Goal: Obtain resource: Obtain resource

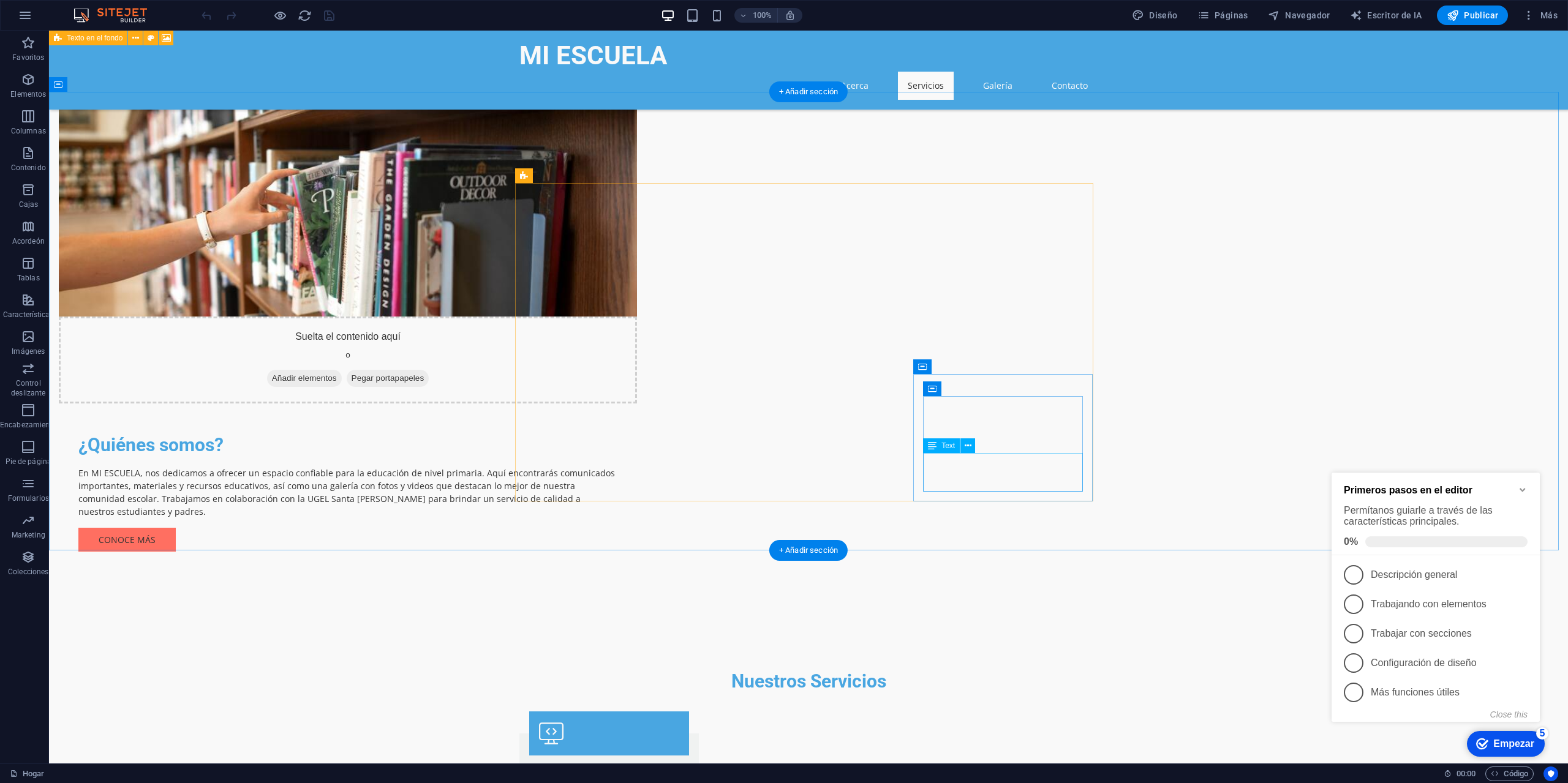
scroll to position [551, 0]
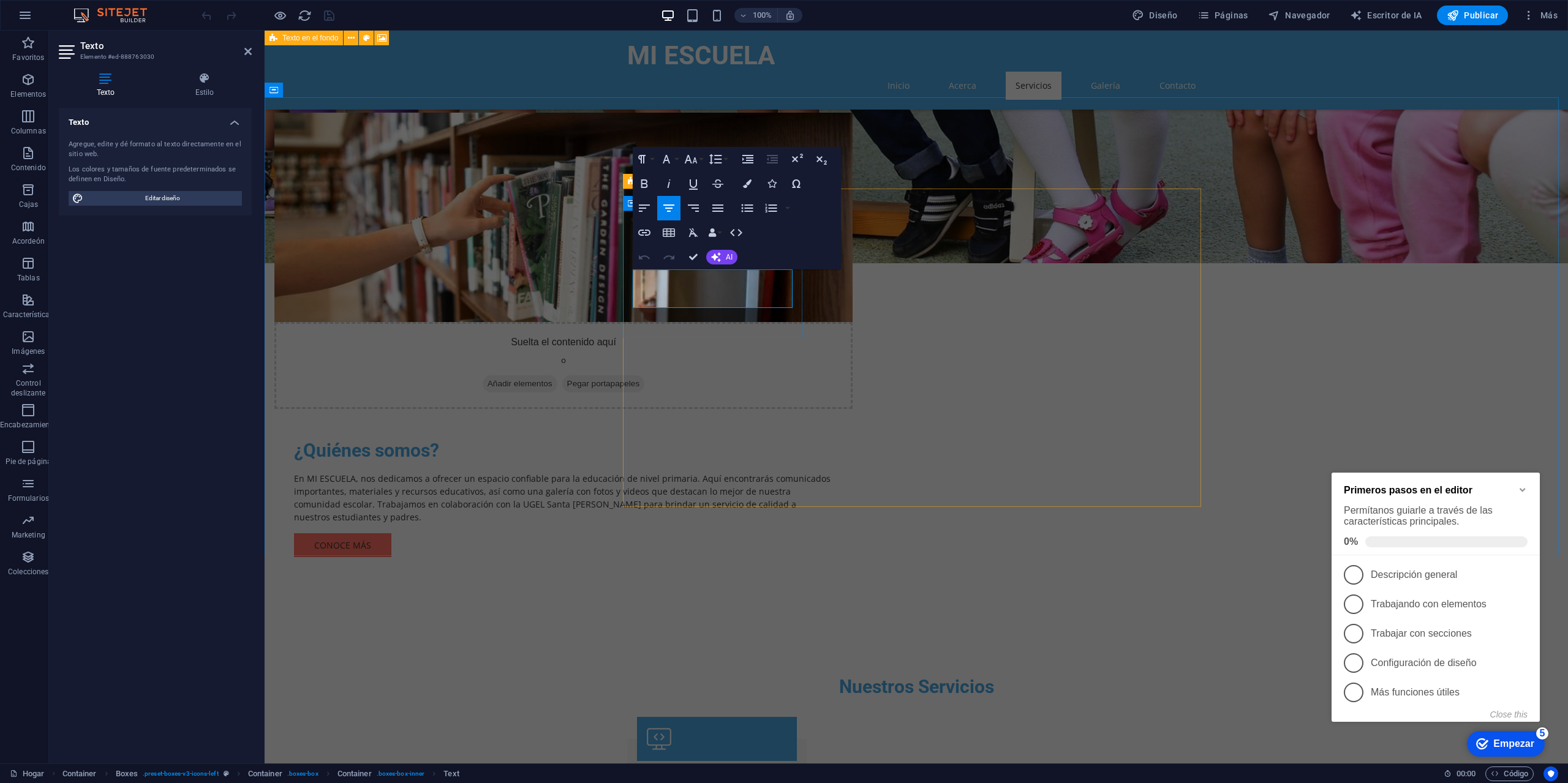
drag, startPoint x: 638, startPoint y: 278, endPoint x: 795, endPoint y: 301, distance: 158.7
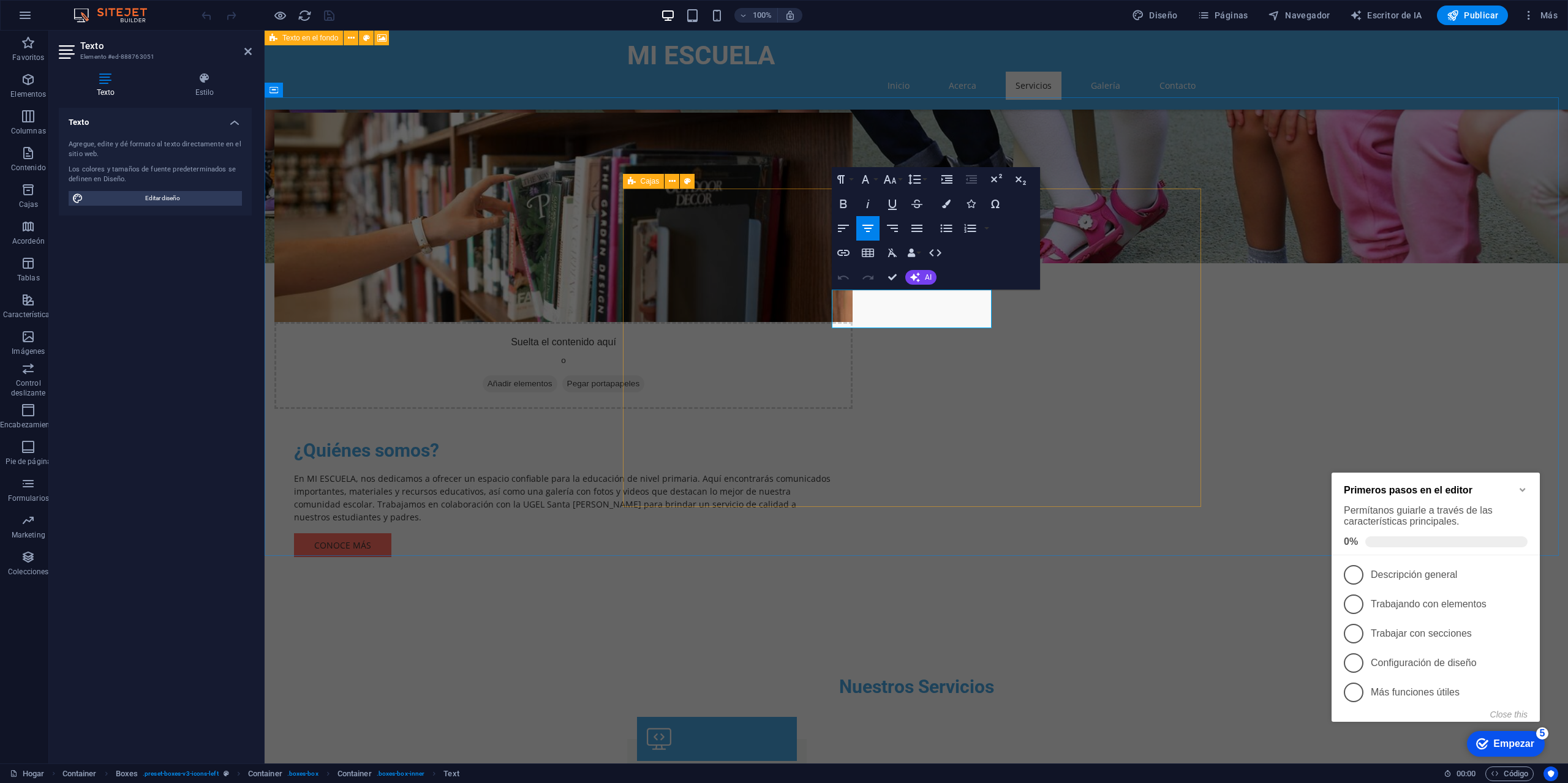
drag, startPoint x: 944, startPoint y: 324, endPoint x: 820, endPoint y: 297, distance: 126.9
copy font "Celebra y reconoce a los estudiantes destacados en diversas competencias y conc…"
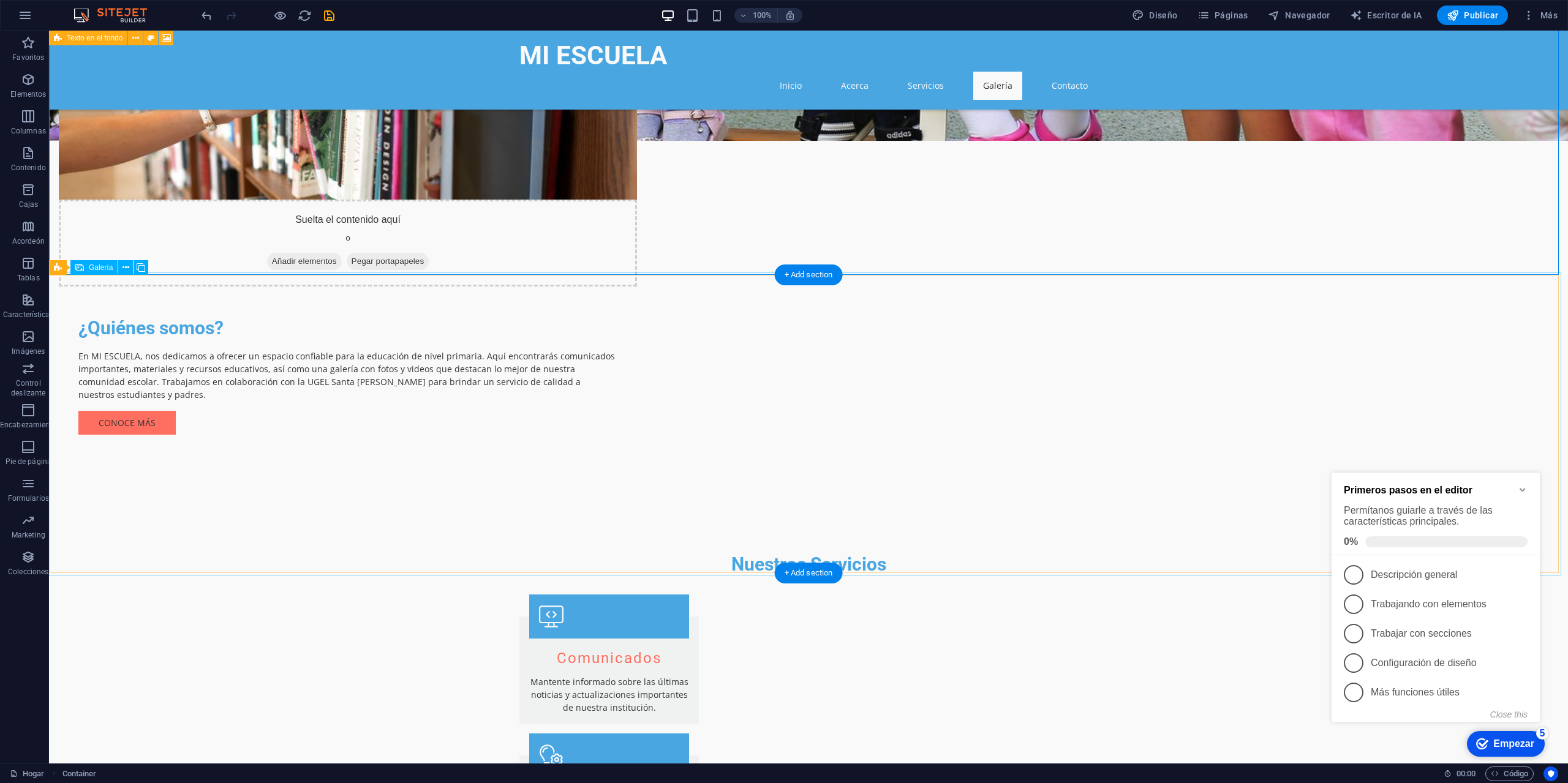
scroll to position [857, 0]
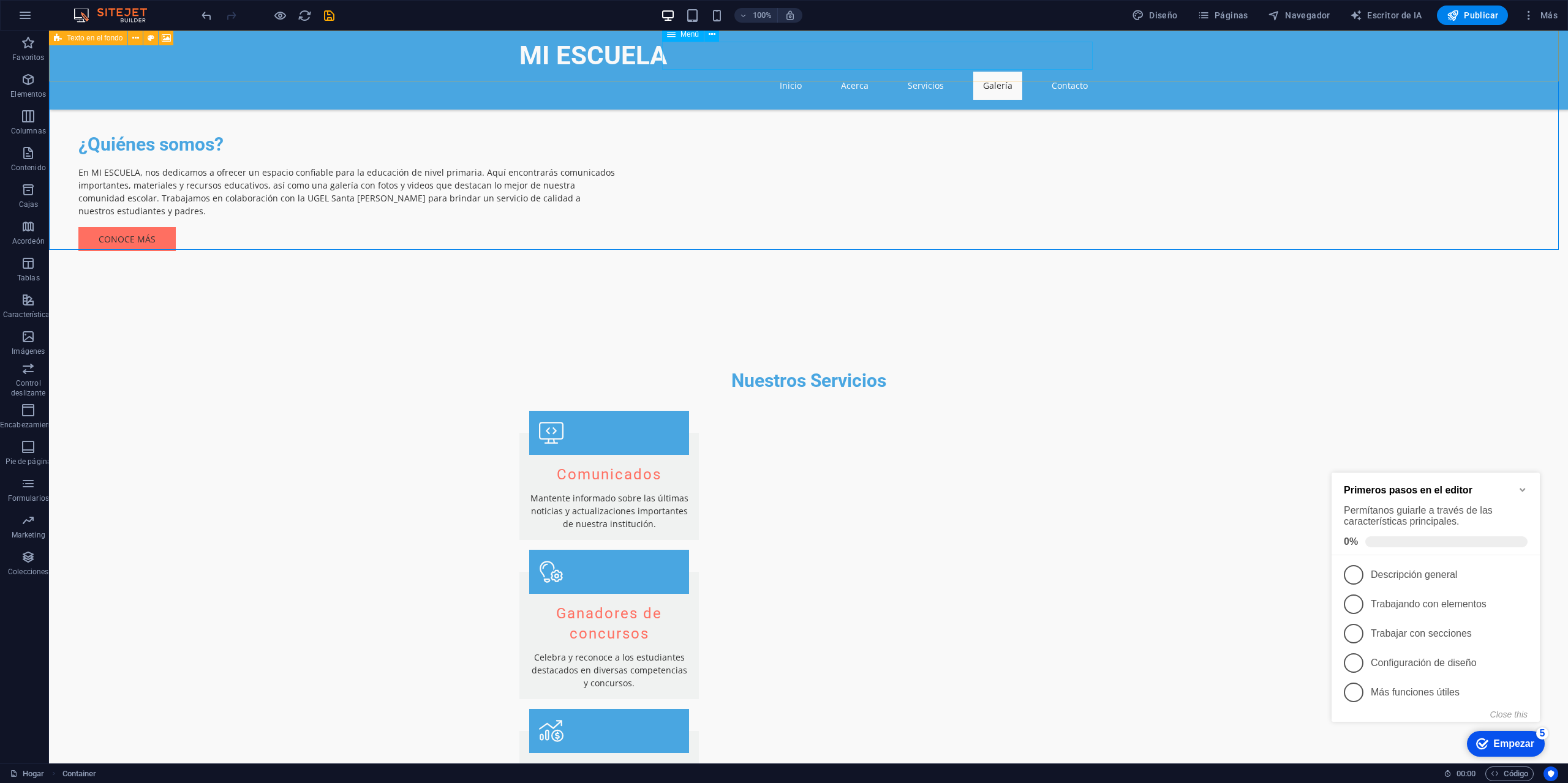
click at [1065, 71] on nav "Inicio Acerca Servicios Galería Contacto" at bounding box center [808, 85] width 578 height 28
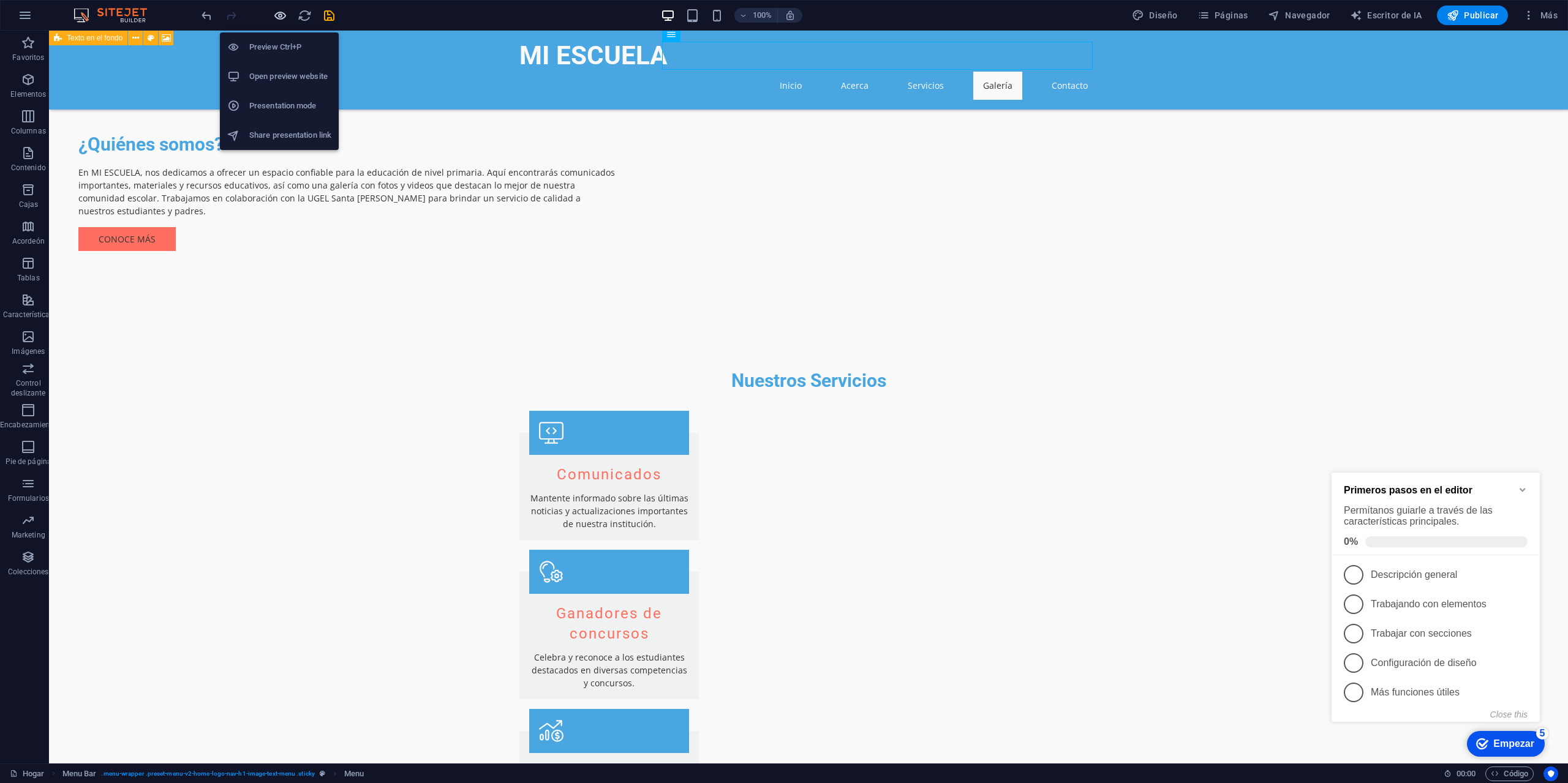
click at [278, 17] on icon "button" at bounding box center [280, 15] width 14 height 14
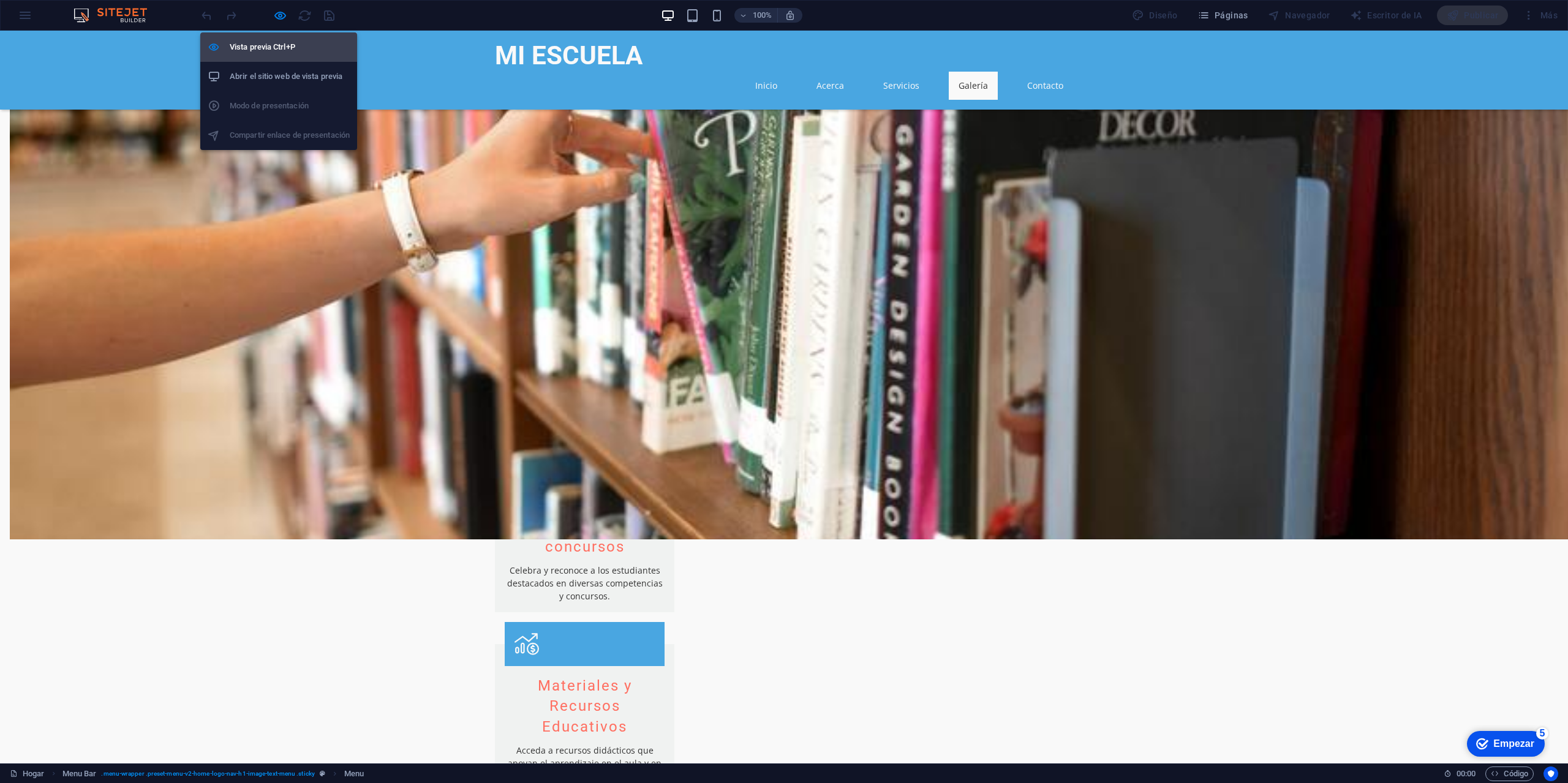
click at [264, 44] on font "Vista previa Ctrl+P" at bounding box center [263, 47] width 65 height 9
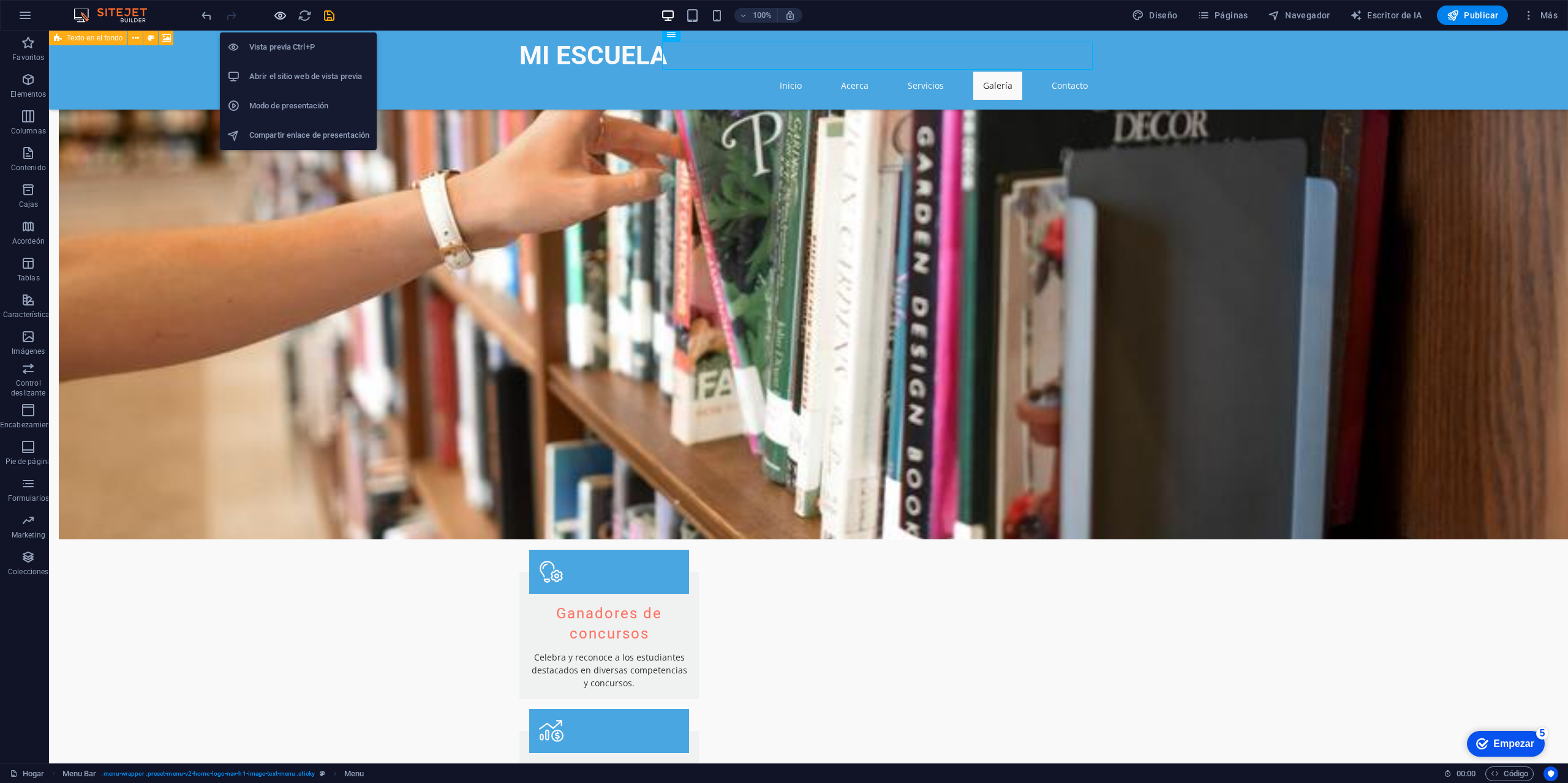
click at [280, 14] on icon "button" at bounding box center [280, 15] width 14 height 14
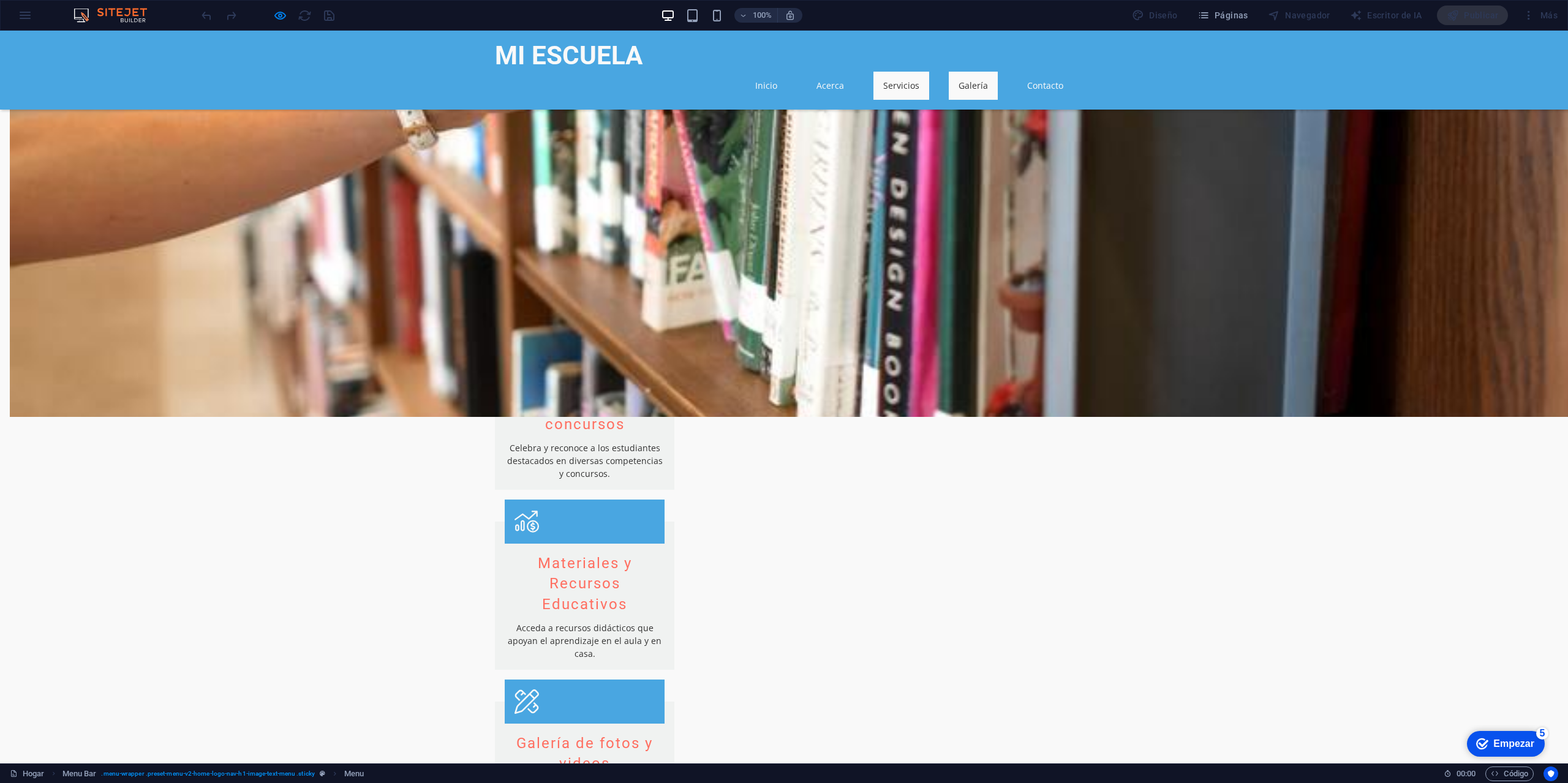
click at [906, 80] on font "Servicios" at bounding box center [902, 85] width 36 height 11
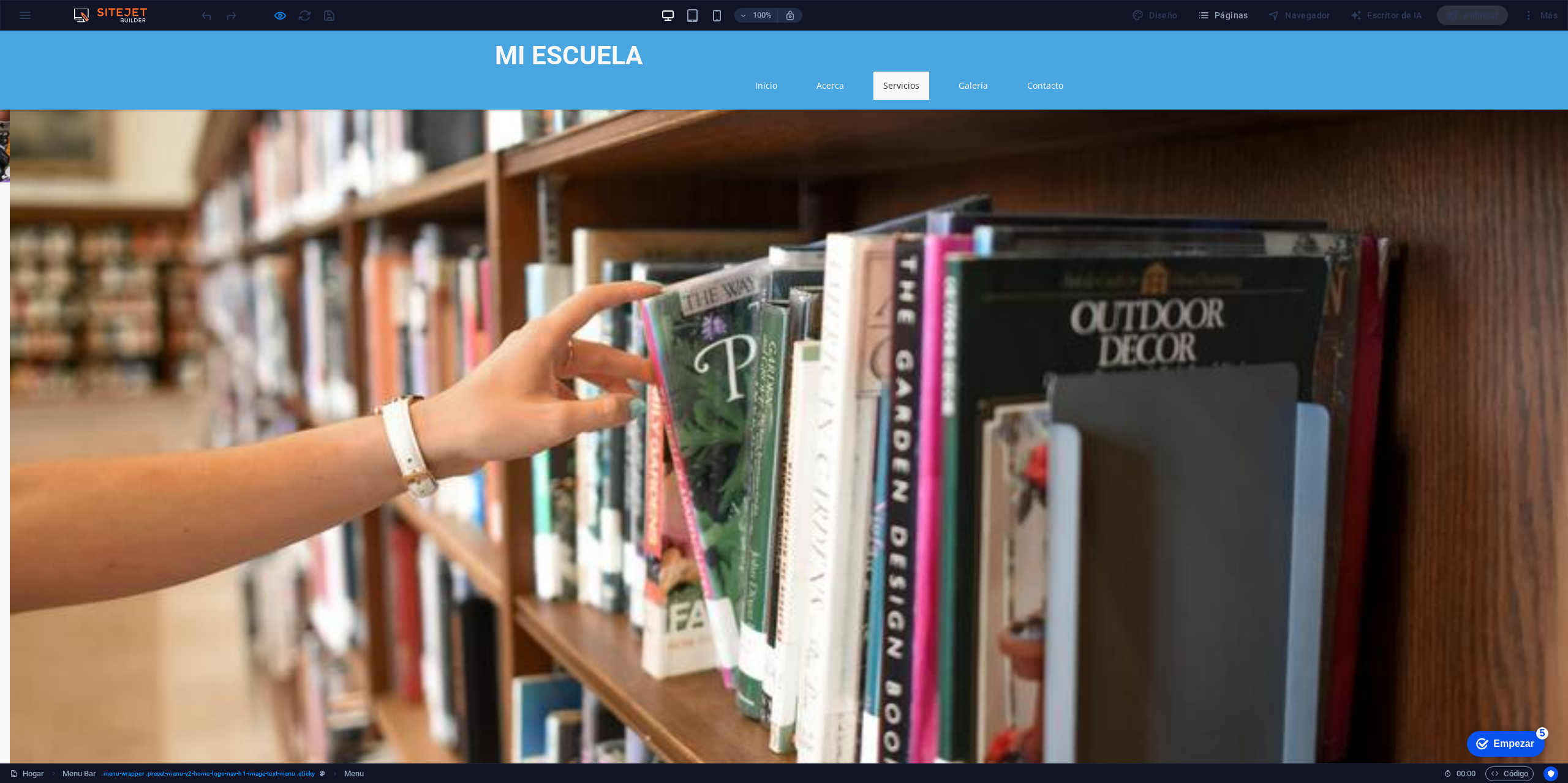
scroll to position [567, 0]
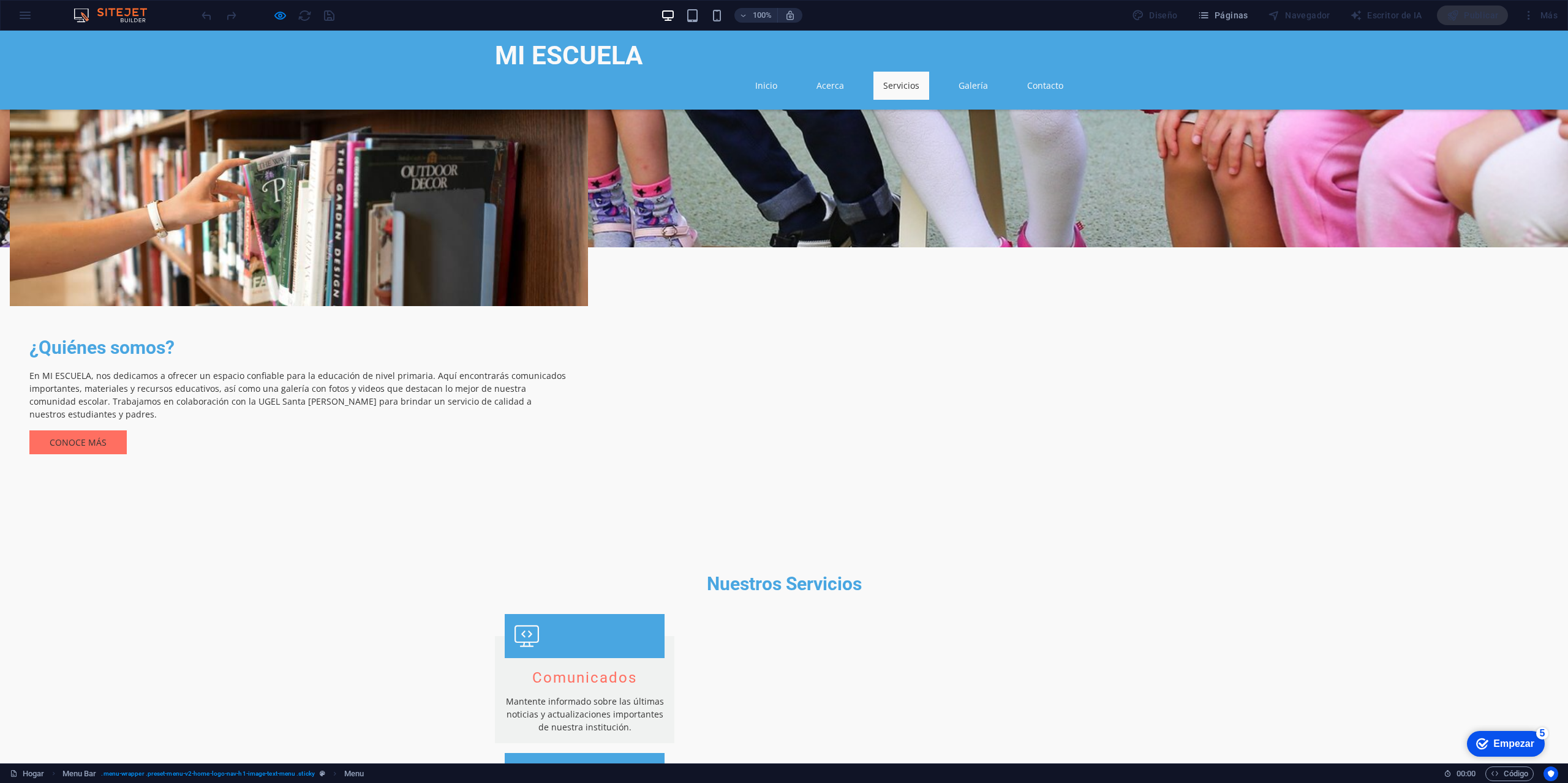
drag, startPoint x: 913, startPoint y: 278, endPoint x: 1000, endPoint y: 304, distance: 90.8
copy font "Acceda a recursos didácticos que apoyan el aprendizaje en el aula y en casa."
drag, startPoint x: 716, startPoint y: 429, endPoint x: 839, endPoint y: 455, distance: 125.7
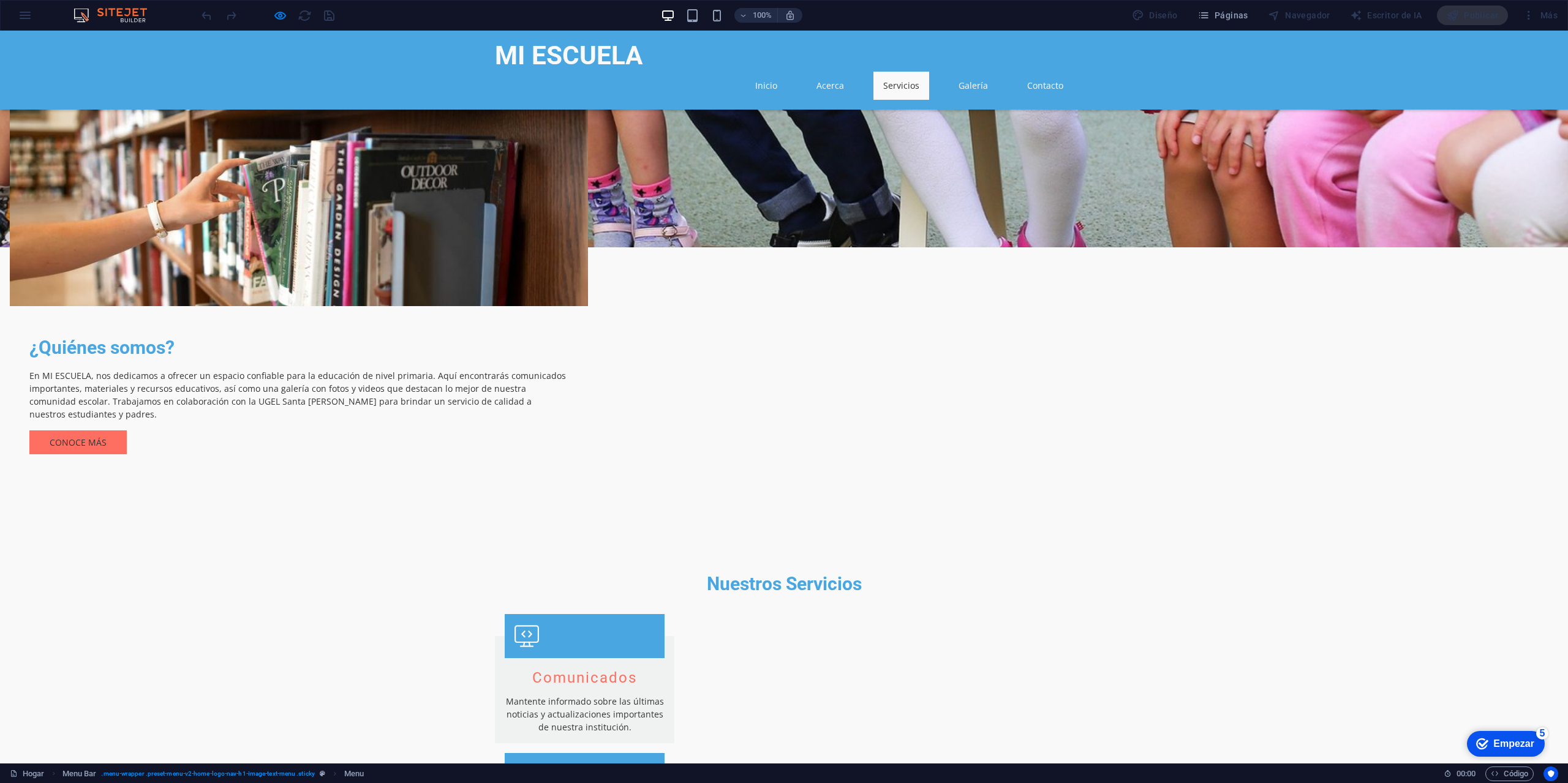
copy font "Infórmate sobre las normativas escolares y procedimientos que rigen nuestro fun…"
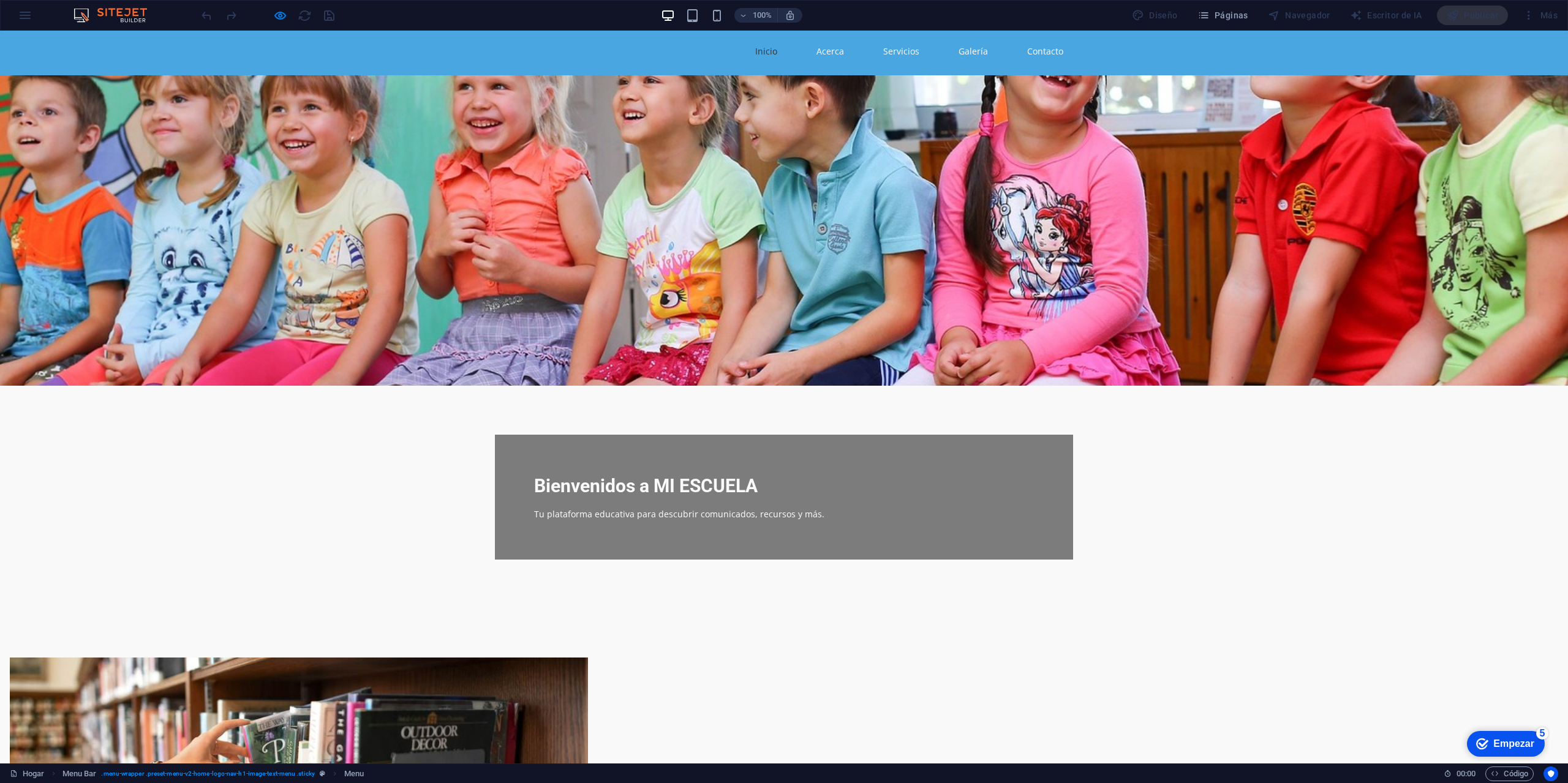
scroll to position [0, 0]
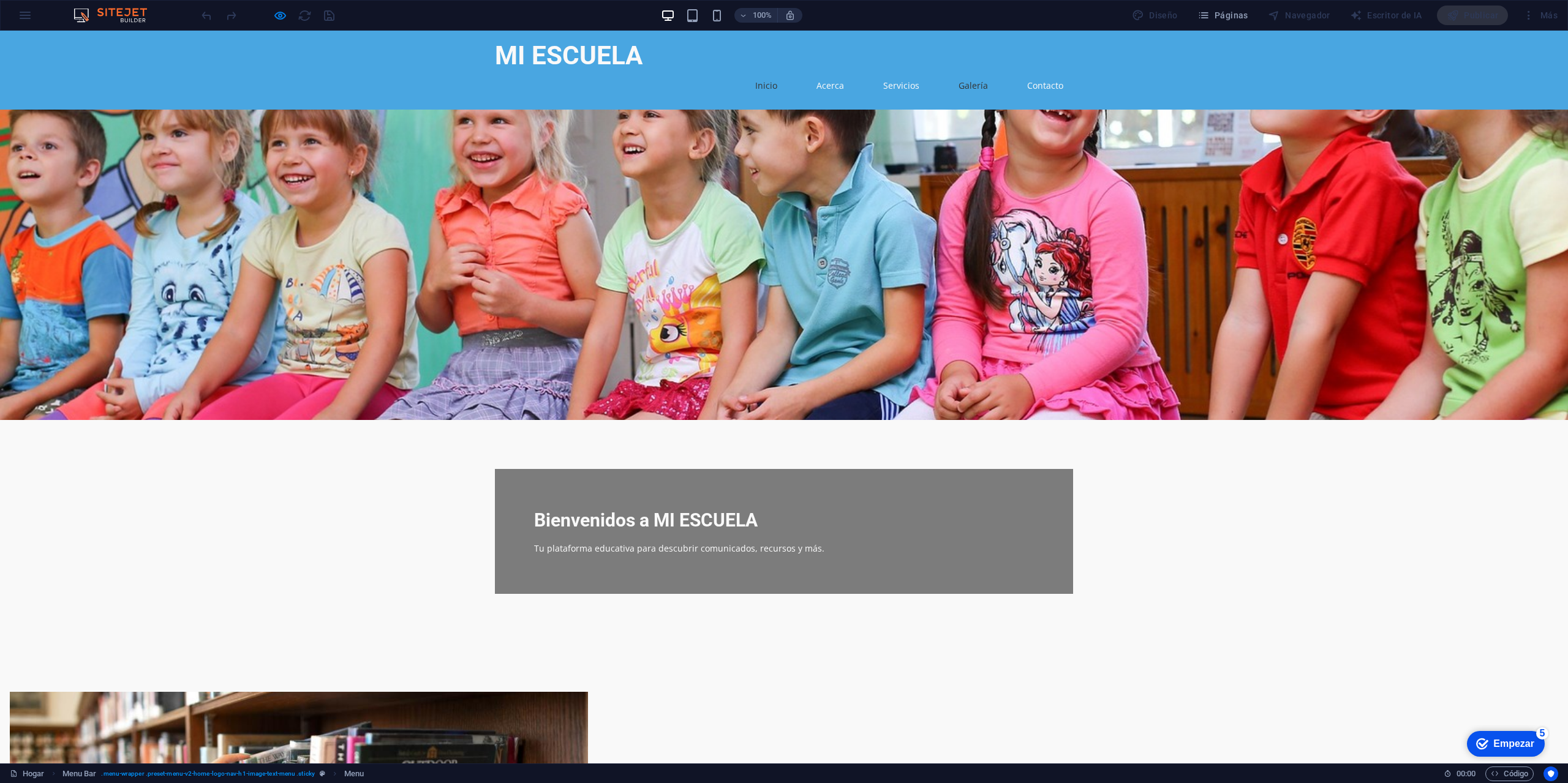
click at [973, 71] on link "Galería" at bounding box center [973, 85] width 49 height 28
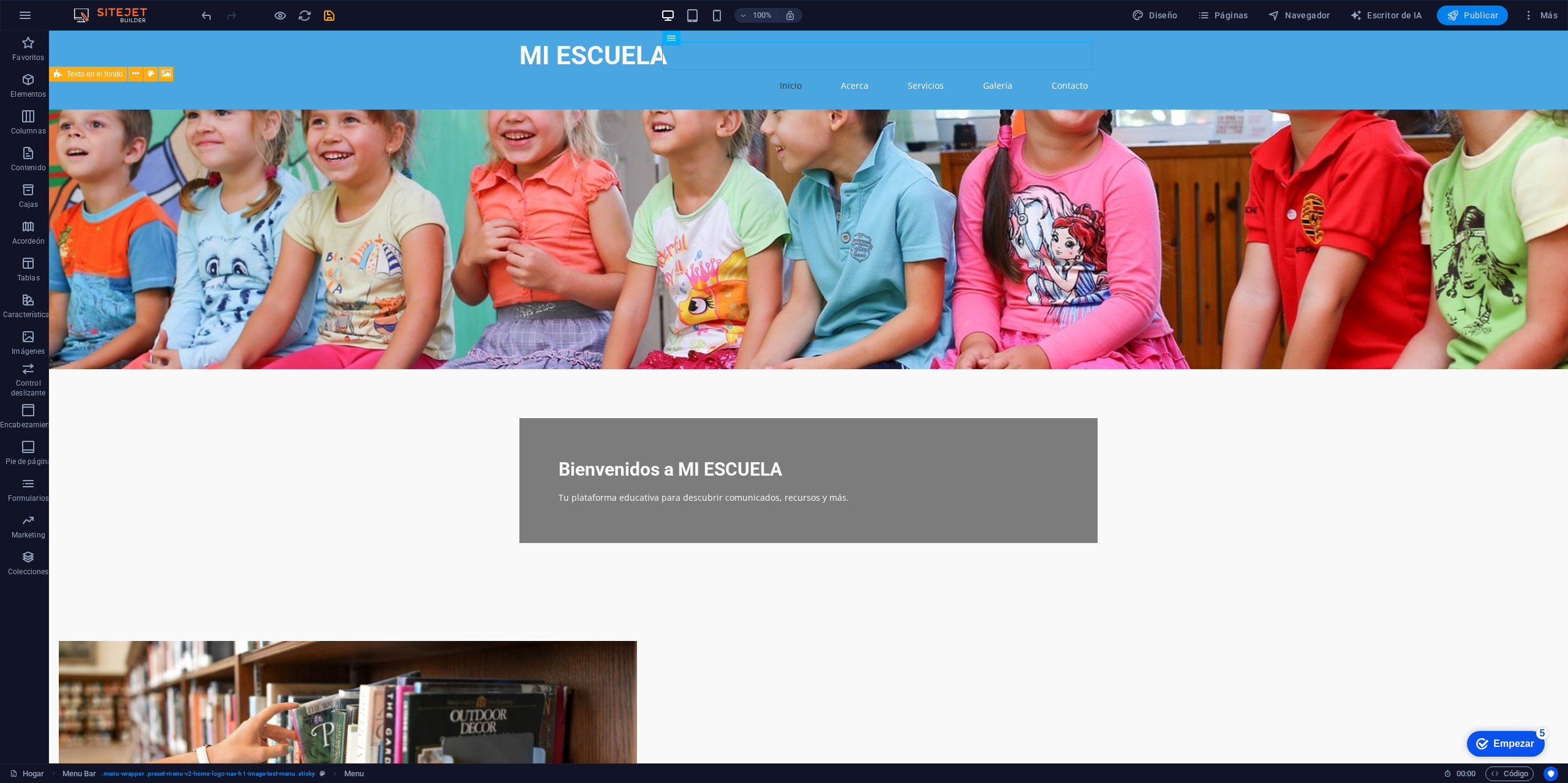
click at [1491, 19] on font "Publicar" at bounding box center [1481, 15] width 34 height 10
